Goal: Information Seeking & Learning: Understand process/instructions

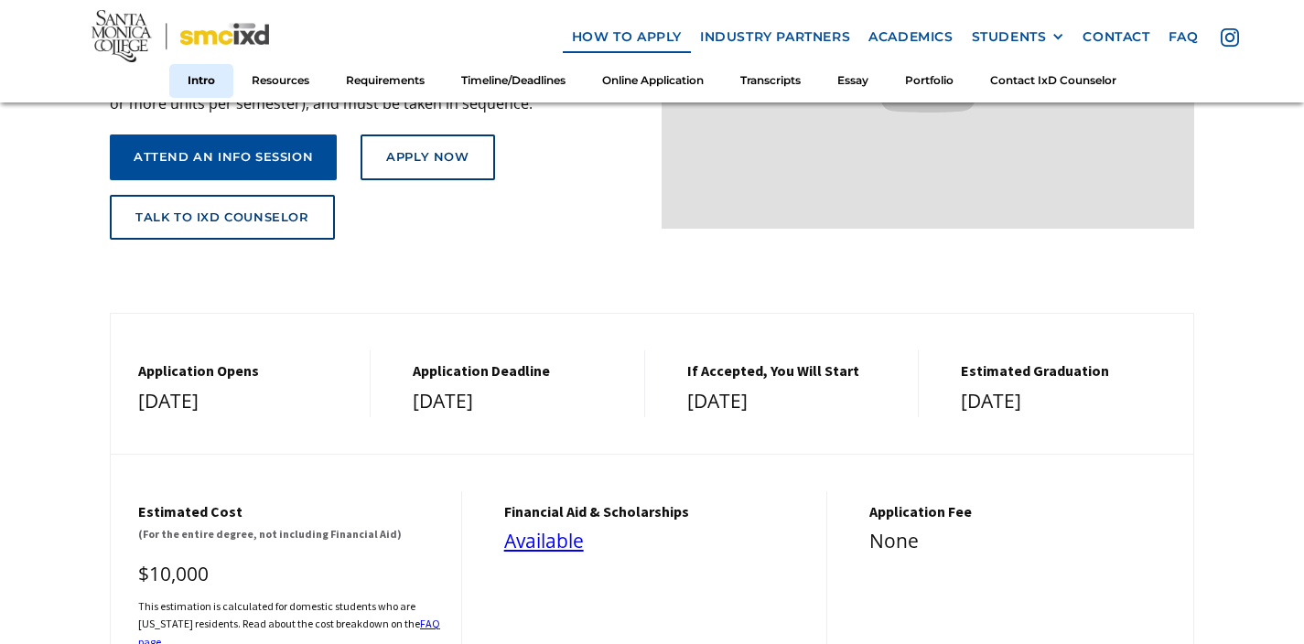
scroll to position [418, 0]
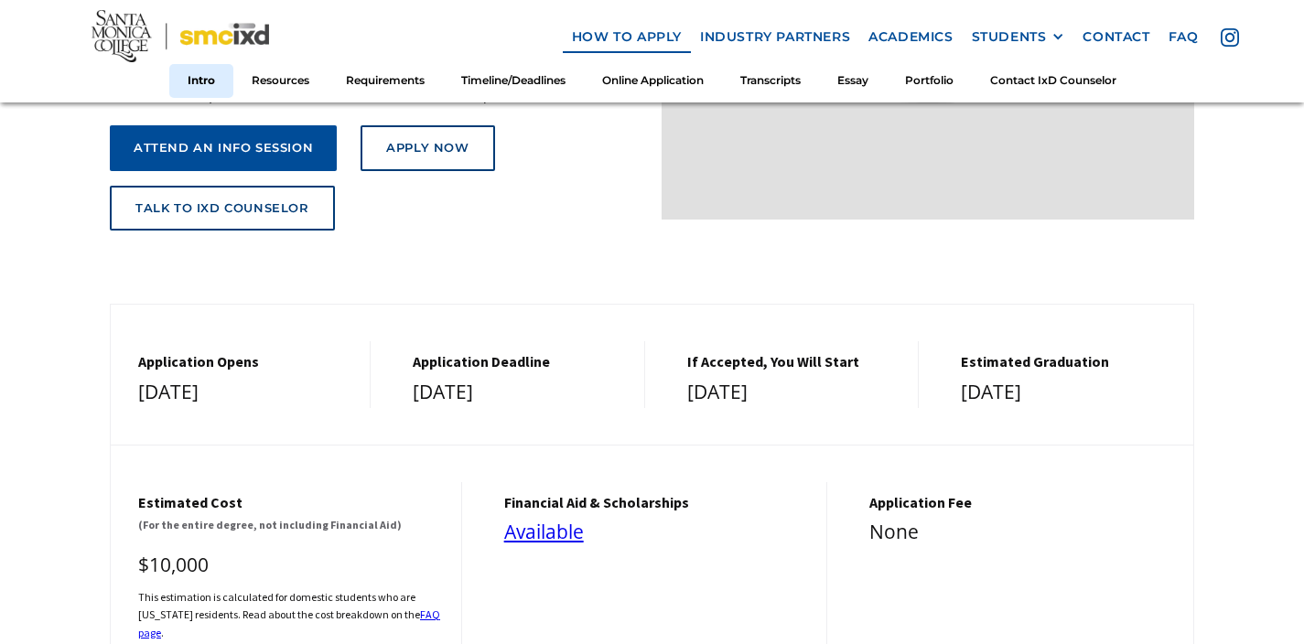
drag, startPoint x: 549, startPoint y: 394, endPoint x: 401, endPoint y: 338, distance: 158.7
click at [401, 341] on div "Application Deadline [DATE]" at bounding box center [515, 374] width 260 height 67
click at [297, 383] on div "[DATE]" at bounding box center [244, 392] width 213 height 33
drag, startPoint x: 310, startPoint y: 383, endPoint x: 113, endPoint y: 349, distance: 199.7
click at [113, 349] on div "Application Opens [DATE]" at bounding box center [241, 374] width 260 height 67
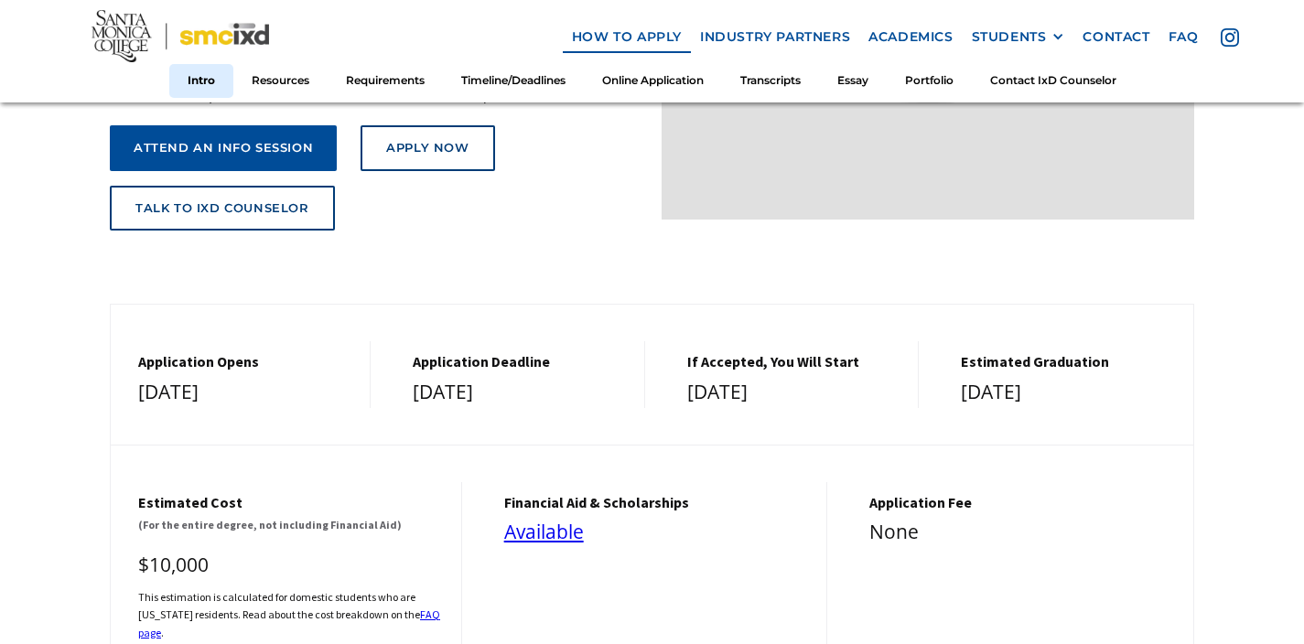
drag, startPoint x: 539, startPoint y: 373, endPoint x: 397, endPoint y: 338, distance: 146.0
click at [397, 341] on div "Application Deadline [DATE]" at bounding box center [515, 374] width 260 height 67
drag, startPoint x: 819, startPoint y: 390, endPoint x: 655, endPoint y: 328, distance: 174.8
click at [655, 328] on div "Application Opens [DATE] Application Deadline [DATE] If Accepted, You Will Star…" at bounding box center [652, 356] width 1082 height 103
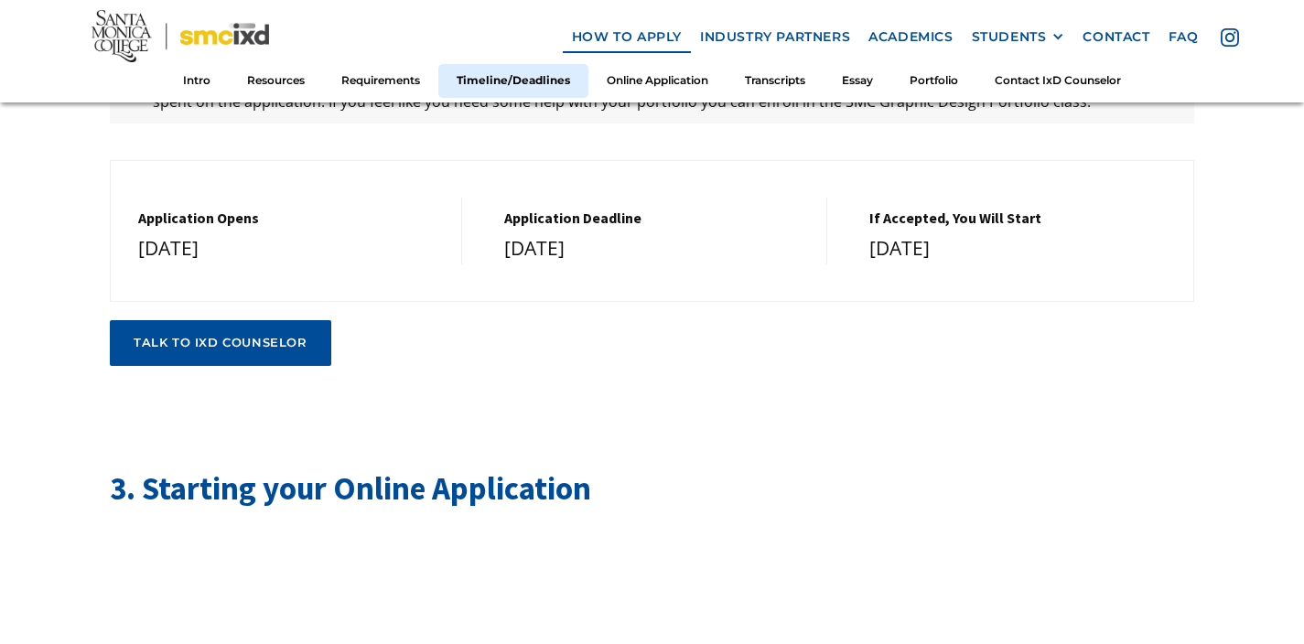
scroll to position [3925, 0]
